Goal: Transaction & Acquisition: Purchase product/service

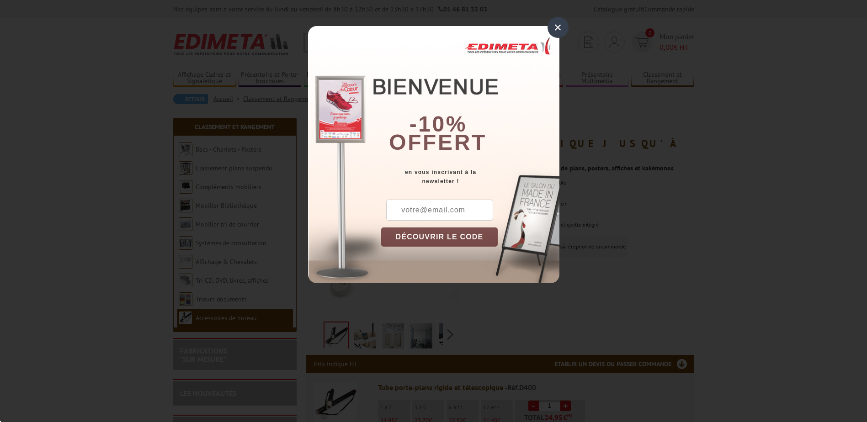
scroll to position [91, 0]
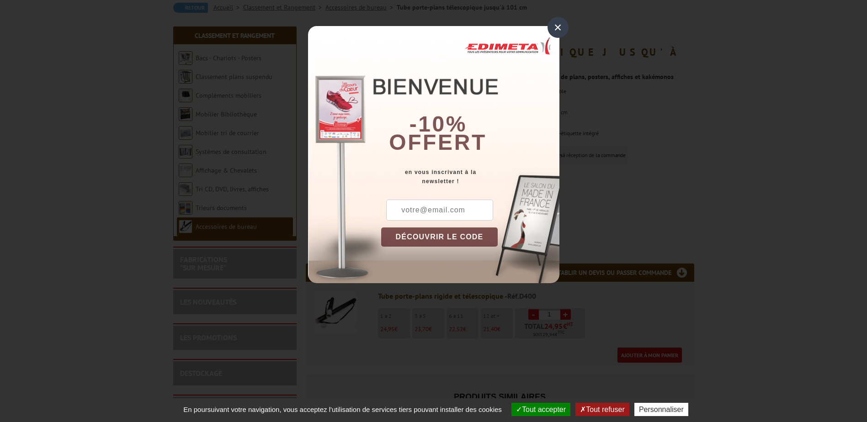
click at [557, 27] on div "×" at bounding box center [557, 27] width 21 height 21
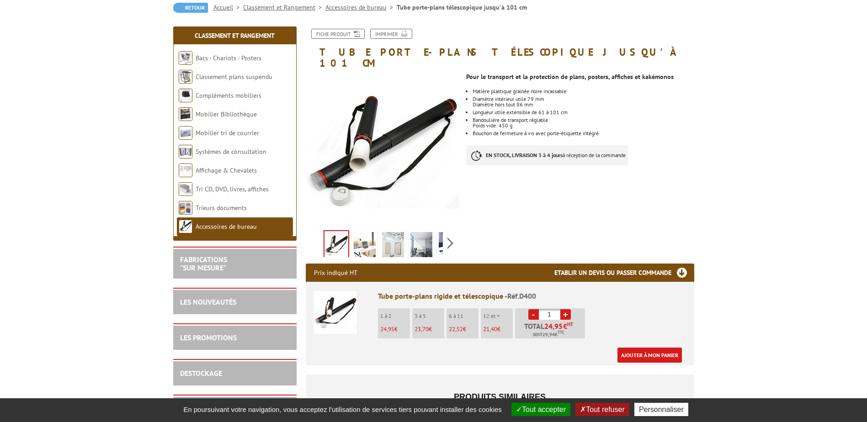
click at [565, 309] on link "+" at bounding box center [565, 314] width 11 height 11
click at [567, 309] on link "+" at bounding box center [565, 314] width 11 height 11
type input "4"
click at [369, 232] on img at bounding box center [365, 246] width 22 height 28
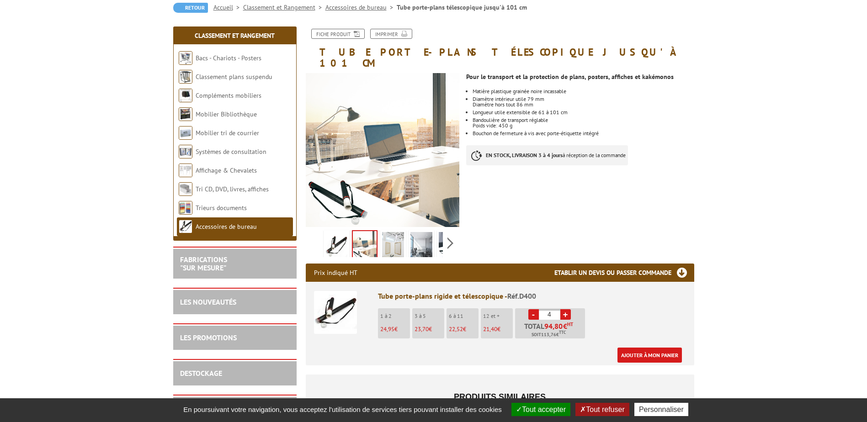
click at [382, 233] on img at bounding box center [393, 246] width 22 height 28
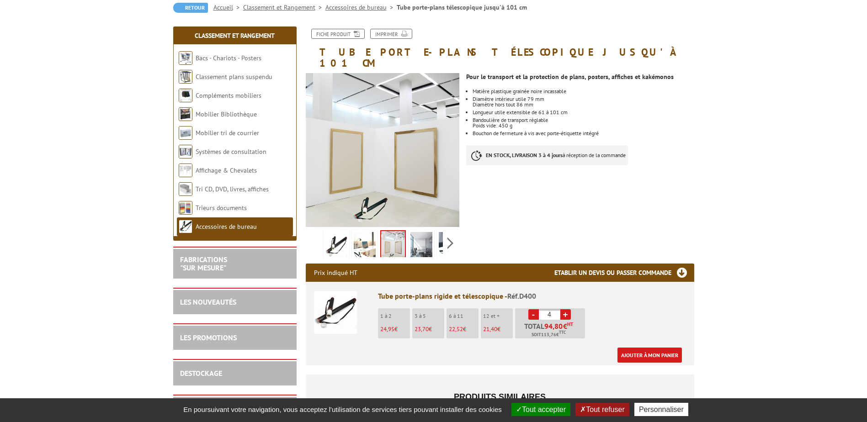
click at [400, 232] on img at bounding box center [393, 245] width 24 height 28
drag, startPoint x: 411, startPoint y: 233, endPoint x: 423, endPoint y: 236, distance: 12.7
click at [412, 233] on img at bounding box center [421, 246] width 22 height 28
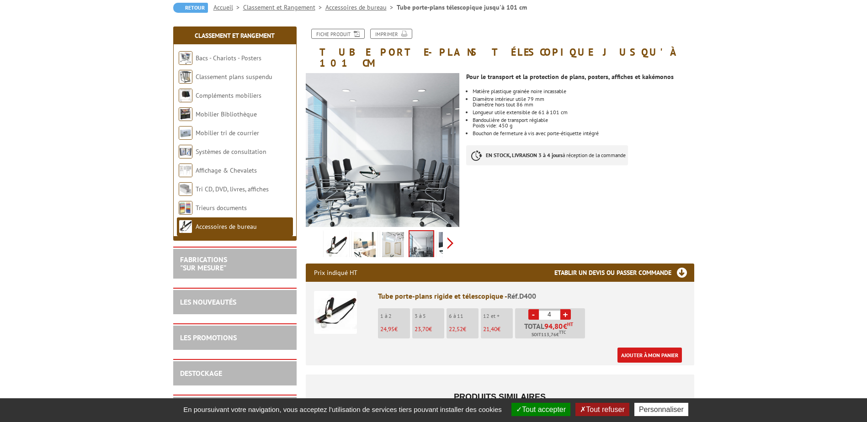
click at [448, 235] on div "Previous Next" at bounding box center [383, 243] width 154 height 32
click at [431, 233] on img at bounding box center [429, 246] width 22 height 28
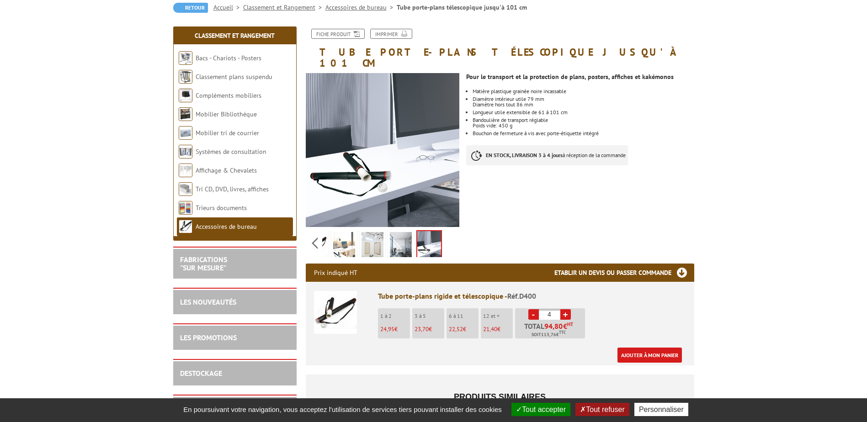
click at [342, 232] on img at bounding box center [344, 246] width 22 height 28
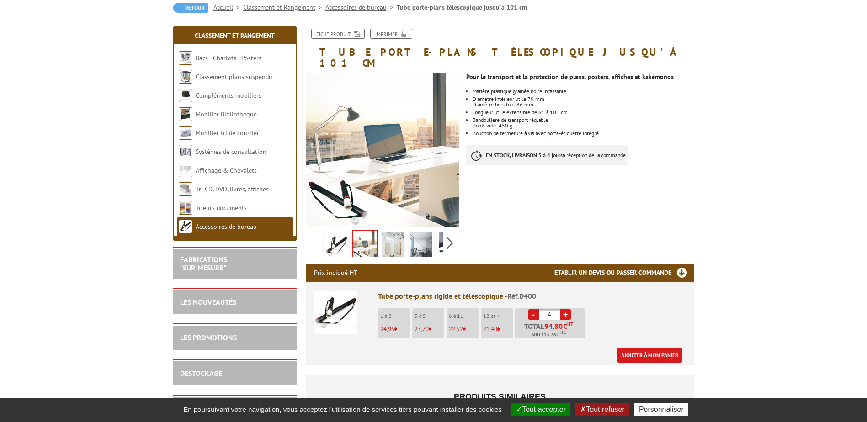
click at [317, 230] on div "Previous Next" at bounding box center [383, 243] width 154 height 32
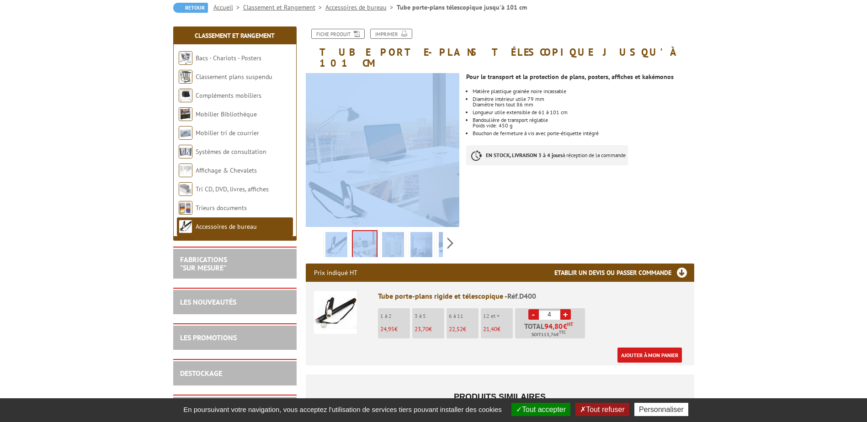
click at [317, 230] on div "Previous Next" at bounding box center [383, 243] width 154 height 32
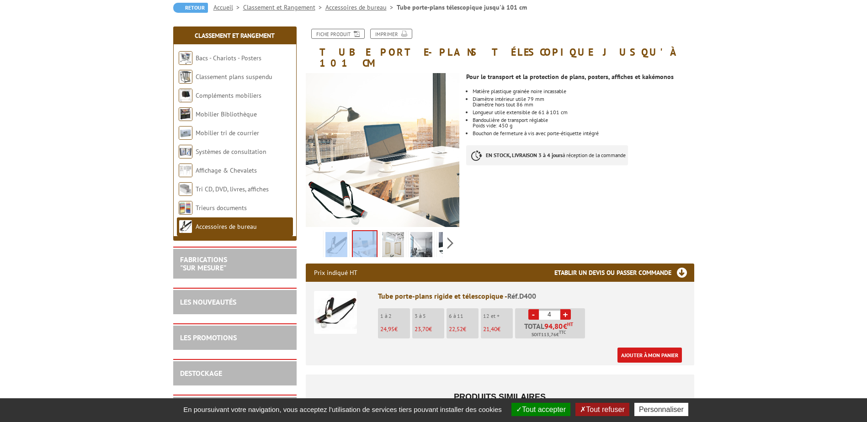
click at [317, 230] on div "Previous Next" at bounding box center [383, 243] width 154 height 32
drag, startPoint x: 317, startPoint y: 230, endPoint x: 333, endPoint y: 233, distance: 16.2
click at [332, 233] on img at bounding box center [336, 246] width 22 height 28
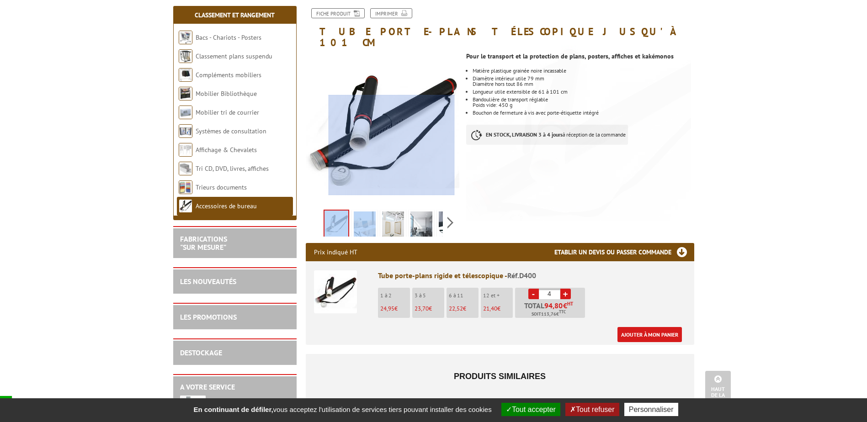
scroll to position [0, 0]
